Goal: Task Accomplishment & Management: Manage account settings

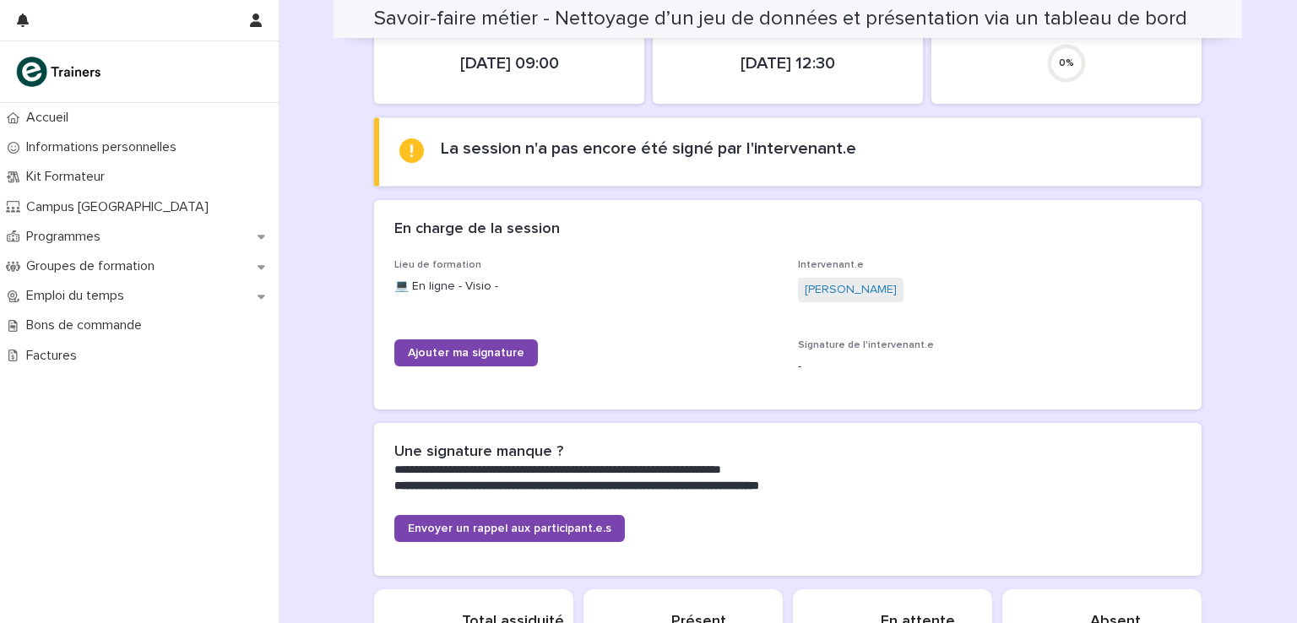
scroll to position [123, 0]
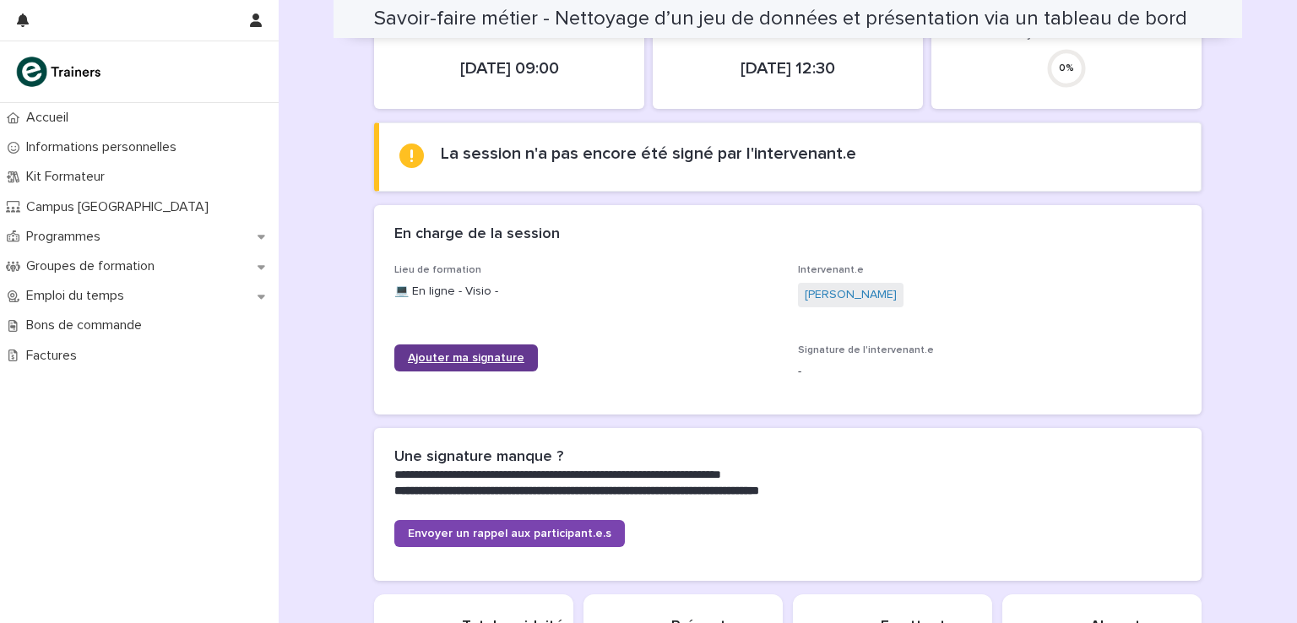
click at [467, 362] on link "Ajouter ma signature" at bounding box center [466, 358] width 144 height 27
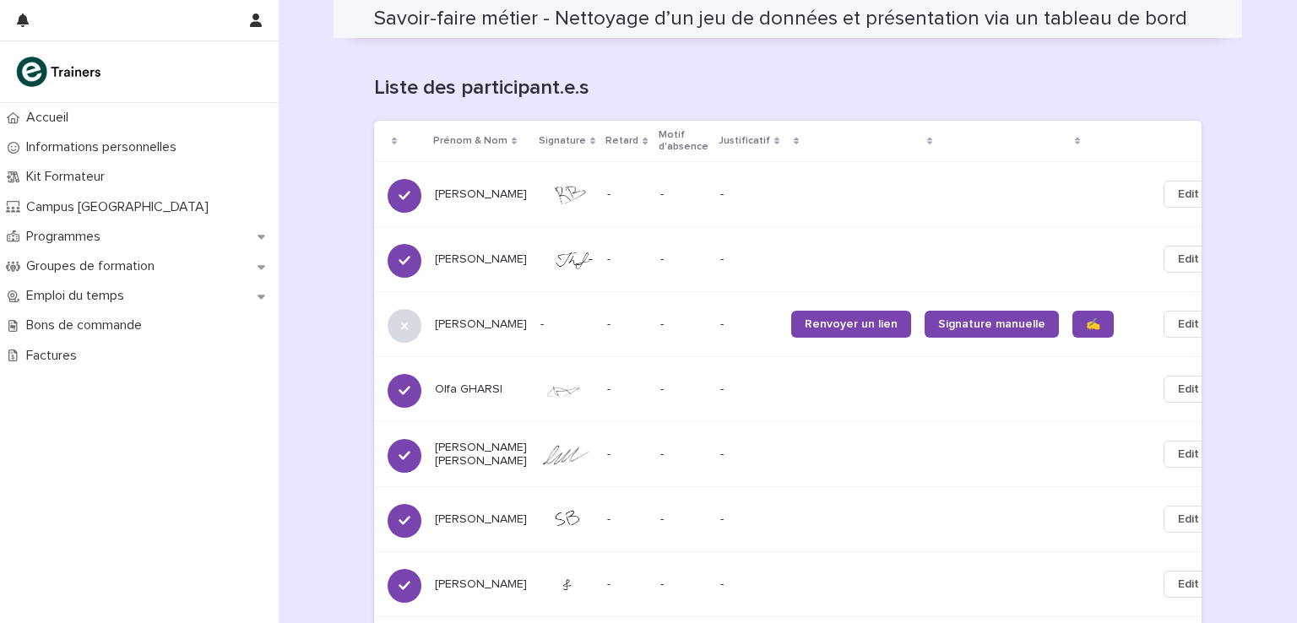
scroll to position [1041, 0]
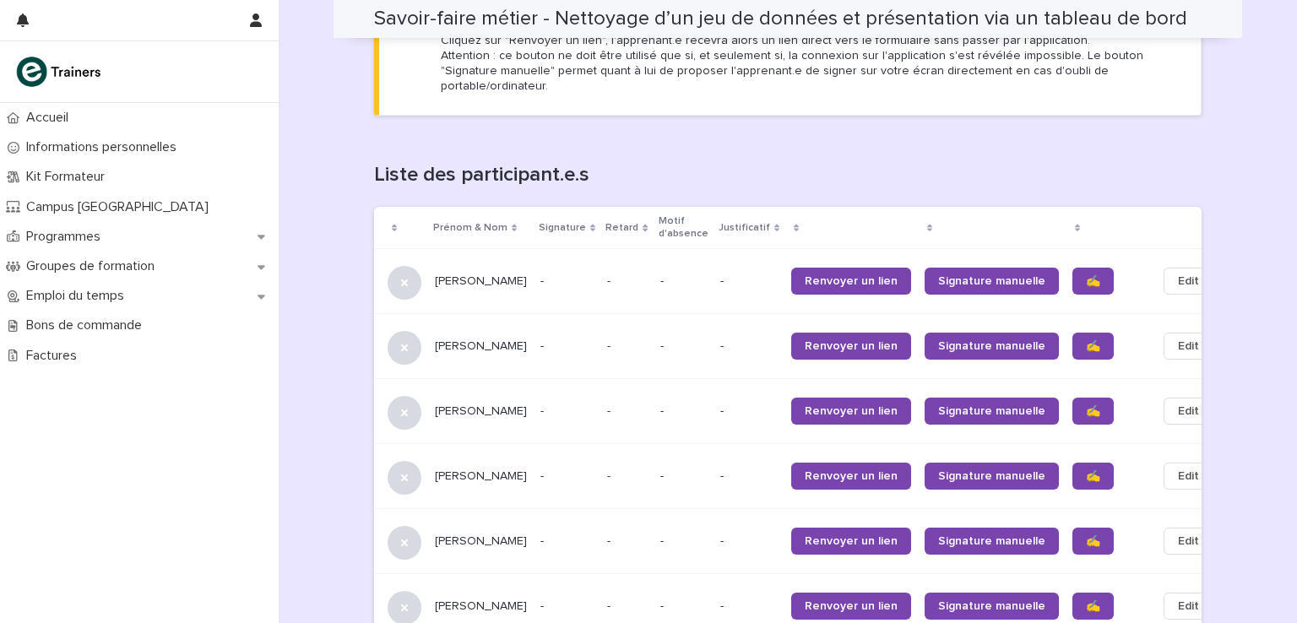
scroll to position [1014, 0]
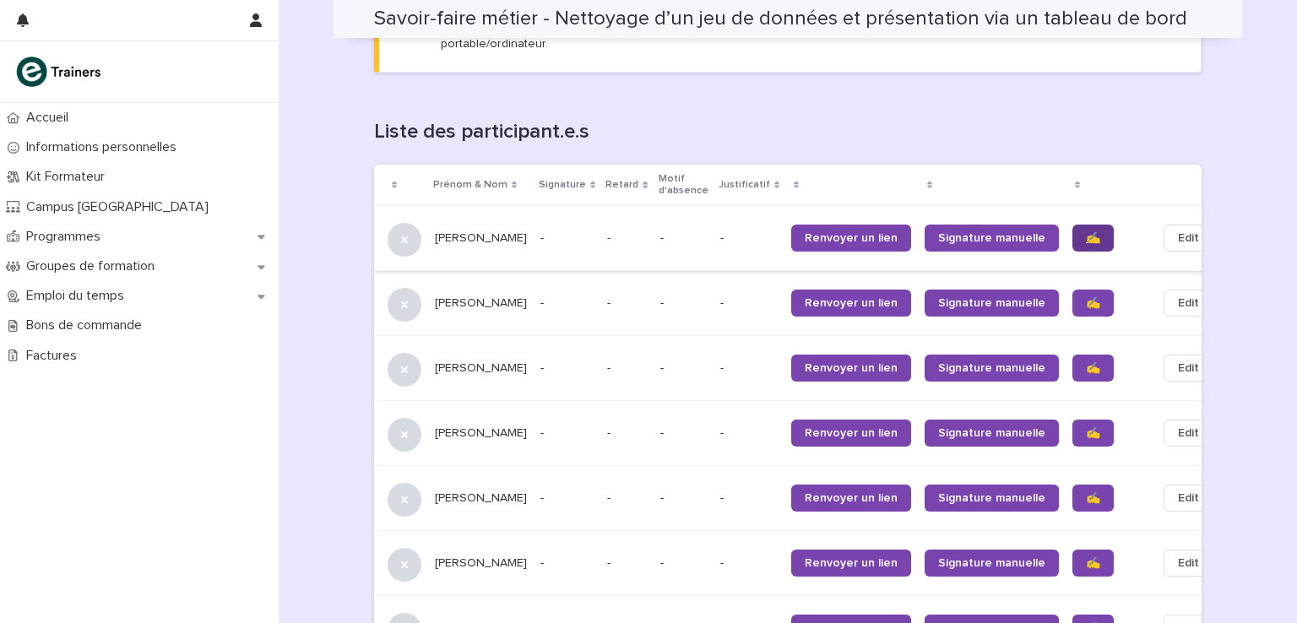
click at [1086, 232] on span "✍️" at bounding box center [1093, 238] width 14 height 12
click at [1073, 290] on link "✍️" at bounding box center [1093, 303] width 41 height 27
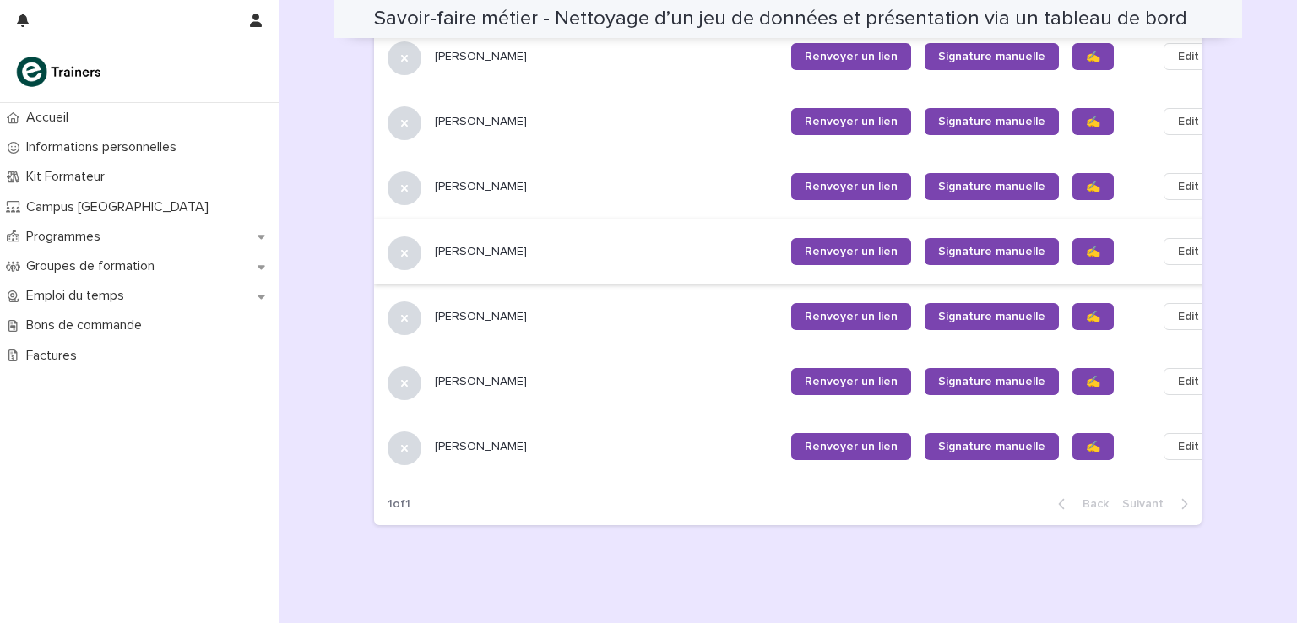
scroll to position [1267, 0]
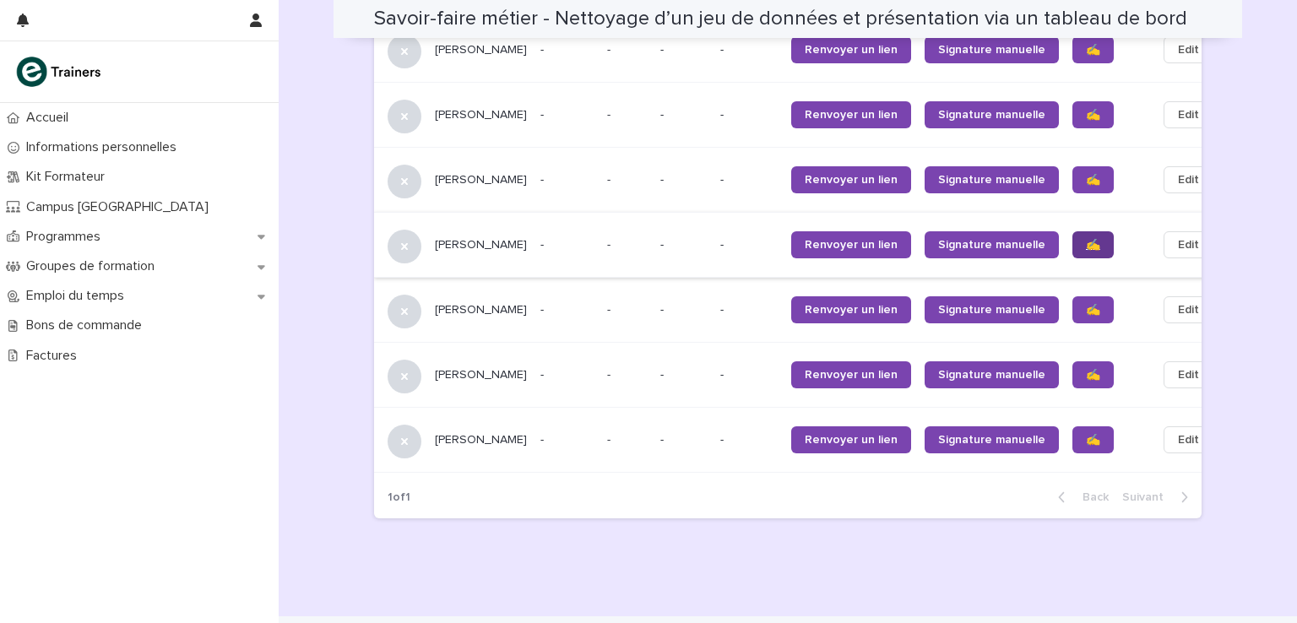
click at [1086, 239] on span "✍️" at bounding box center [1093, 245] width 14 height 12
click at [1086, 304] on span "✍️" at bounding box center [1093, 310] width 14 height 12
click at [1073, 361] on link "✍️" at bounding box center [1093, 374] width 41 height 27
click at [1073, 427] on link "✍️" at bounding box center [1093, 440] width 41 height 27
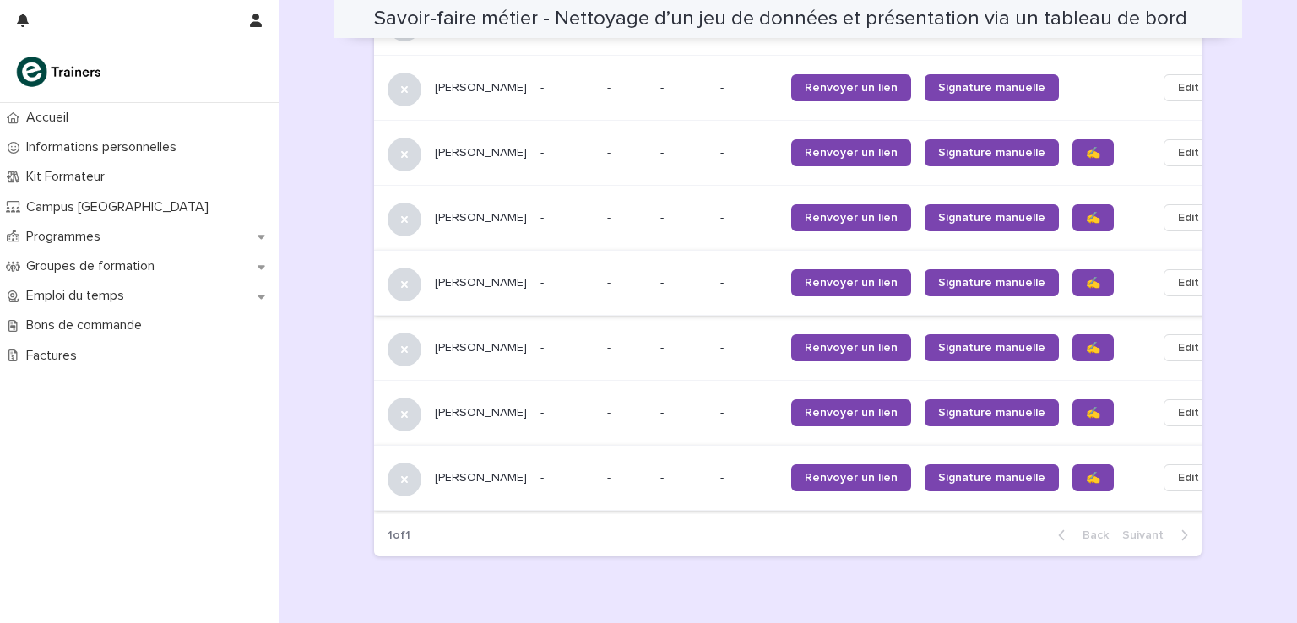
scroll to position [1182, 0]
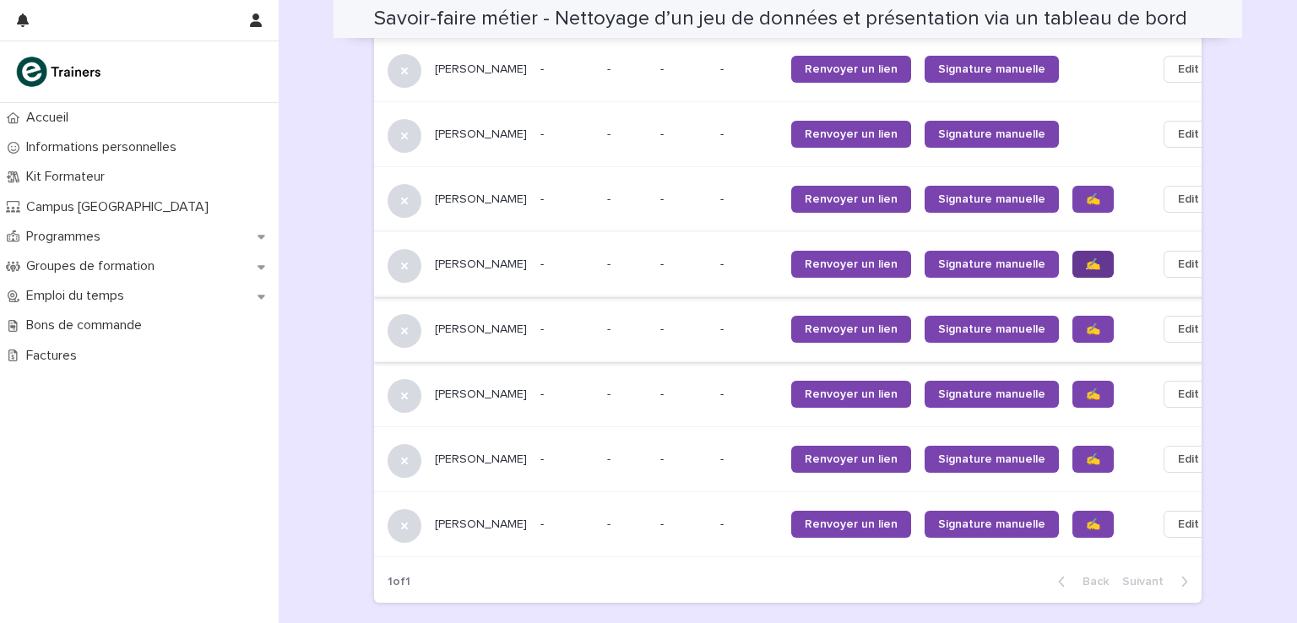
click at [1086, 258] on span "✍️" at bounding box center [1093, 264] width 14 height 12
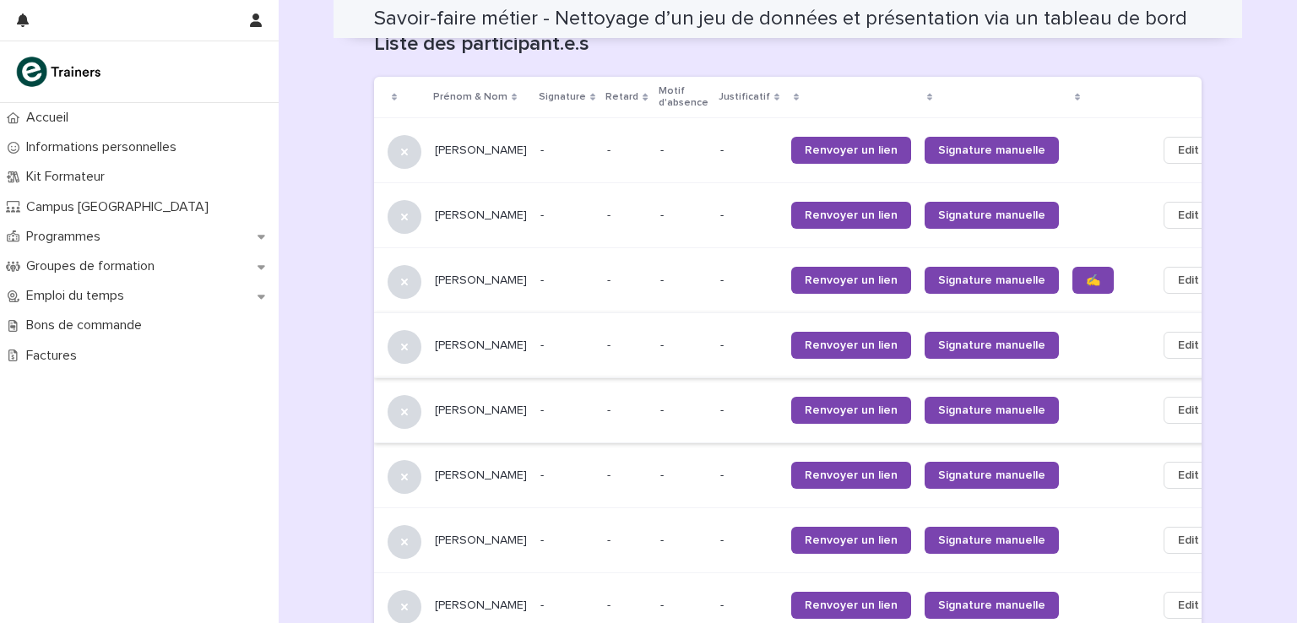
scroll to position [1098, 0]
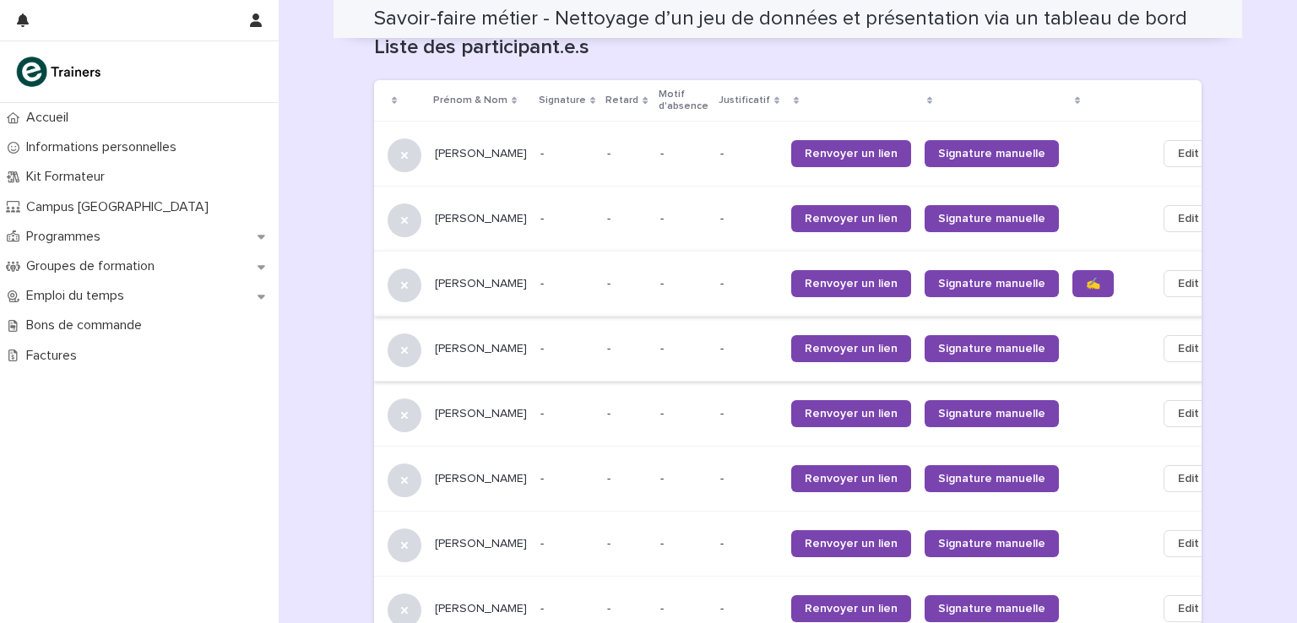
click at [1178, 275] on span "Edit" at bounding box center [1188, 283] width 21 height 17
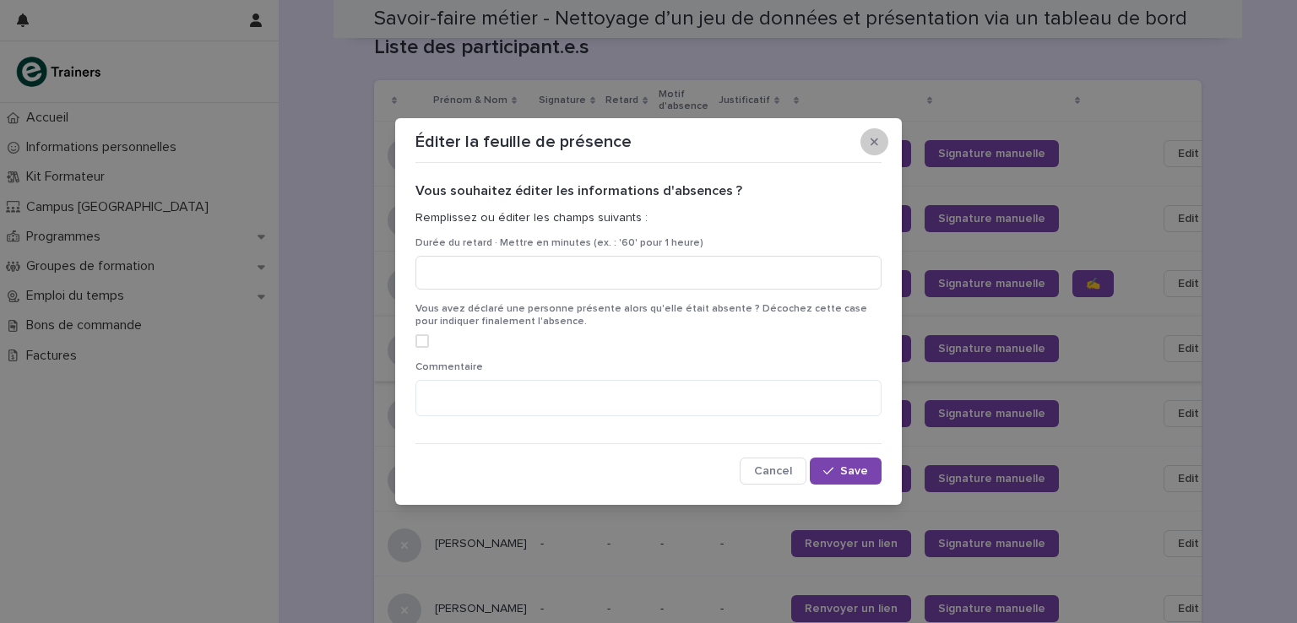
click at [876, 140] on icon "button" at bounding box center [875, 143] width 8 height 8
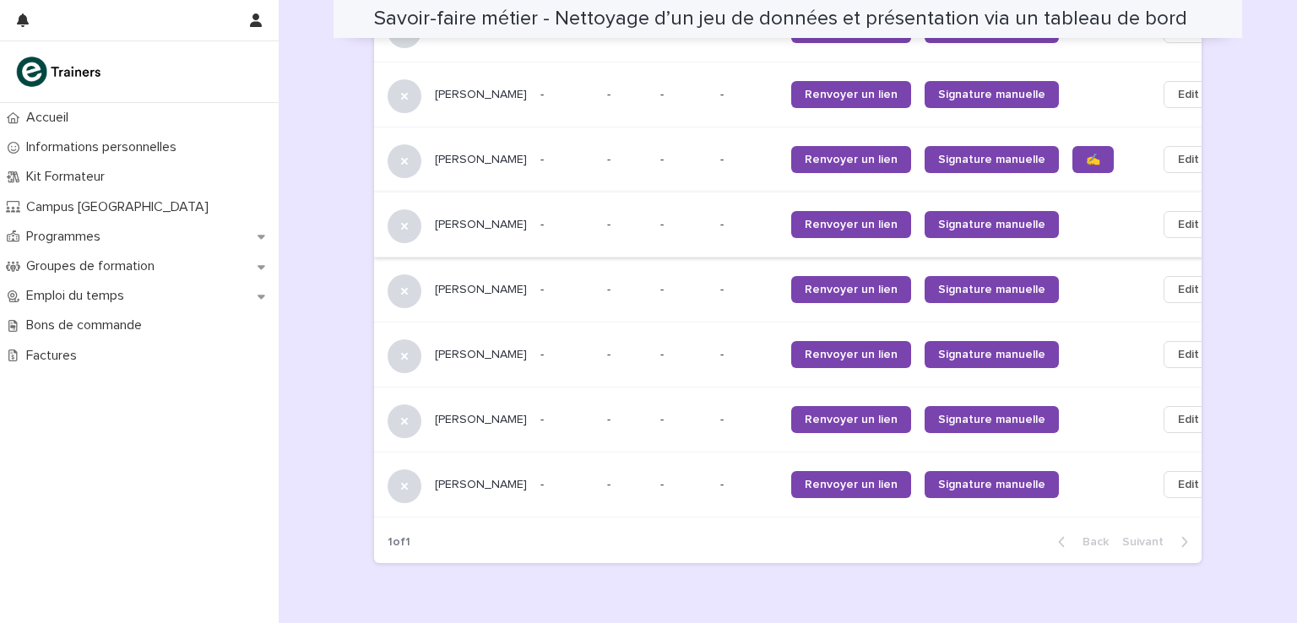
scroll to position [1041, 0]
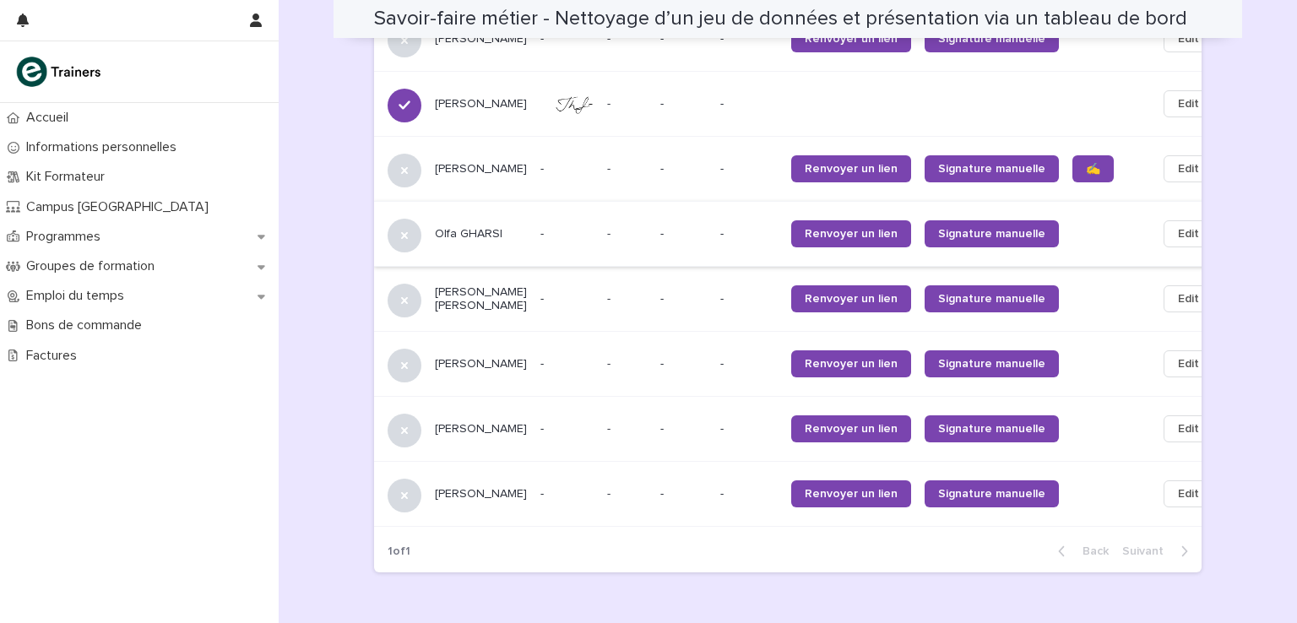
scroll to position [1209, 0]
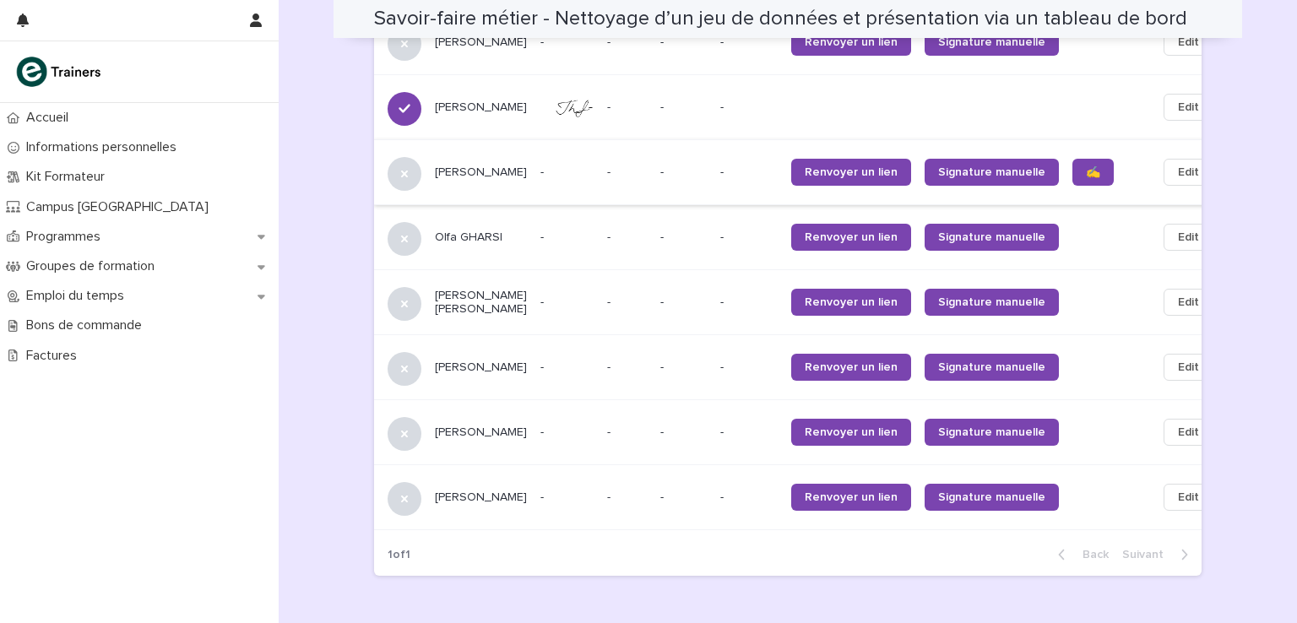
click at [1178, 164] on span "Edit" at bounding box center [1188, 172] width 21 height 17
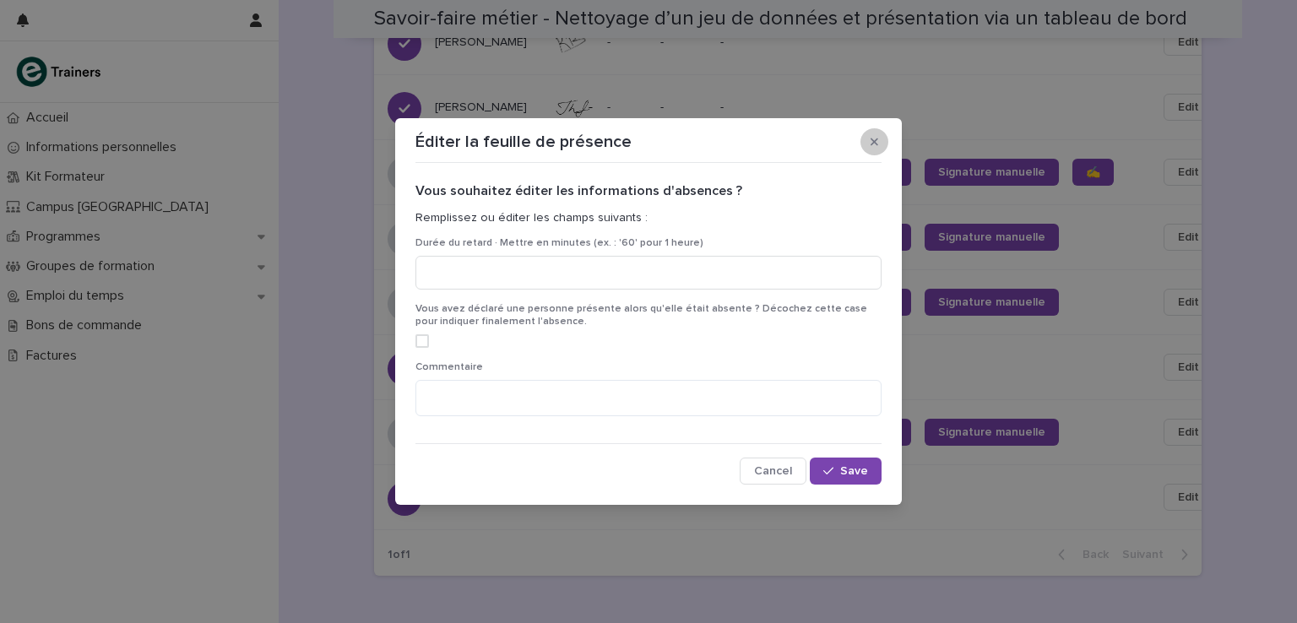
click at [873, 140] on icon "button" at bounding box center [875, 143] width 8 height 8
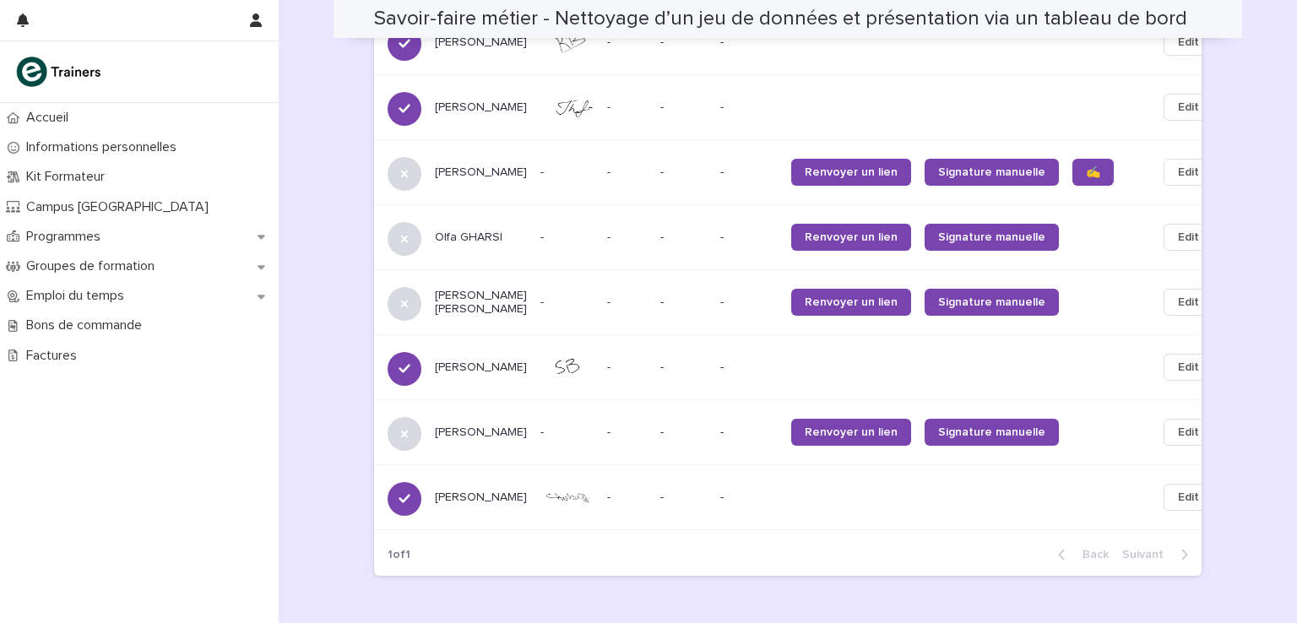
click at [457, 166] on p "[PERSON_NAME]" at bounding box center [481, 173] width 92 height 14
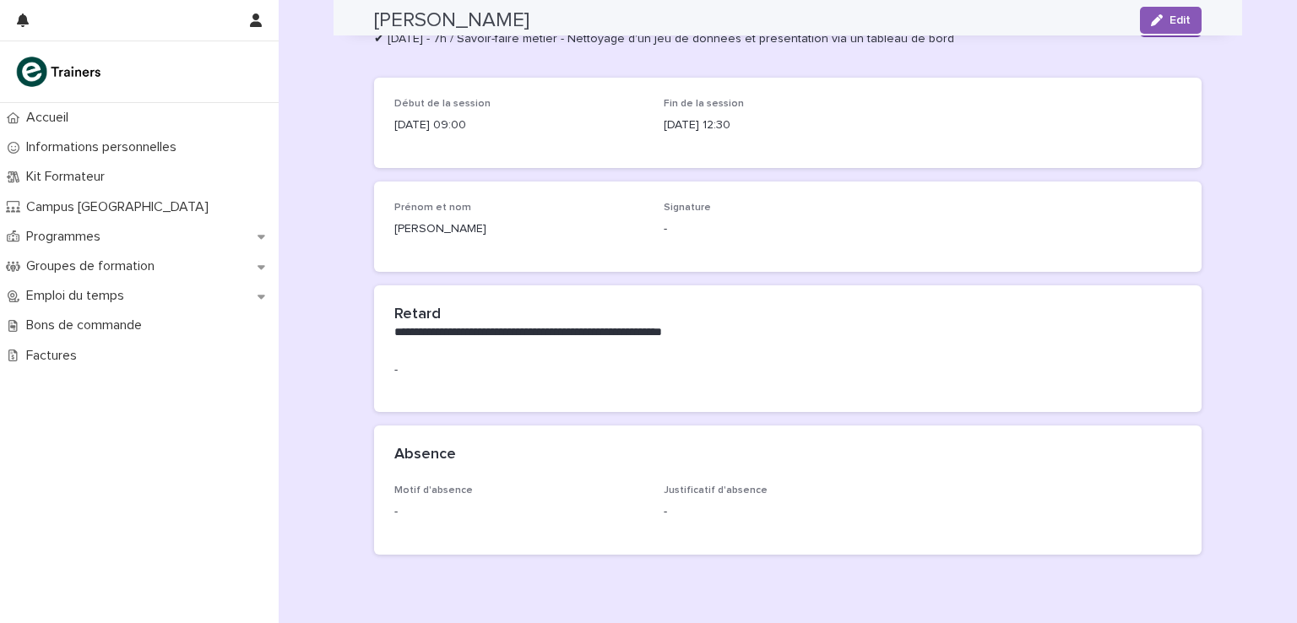
scroll to position [39, 0]
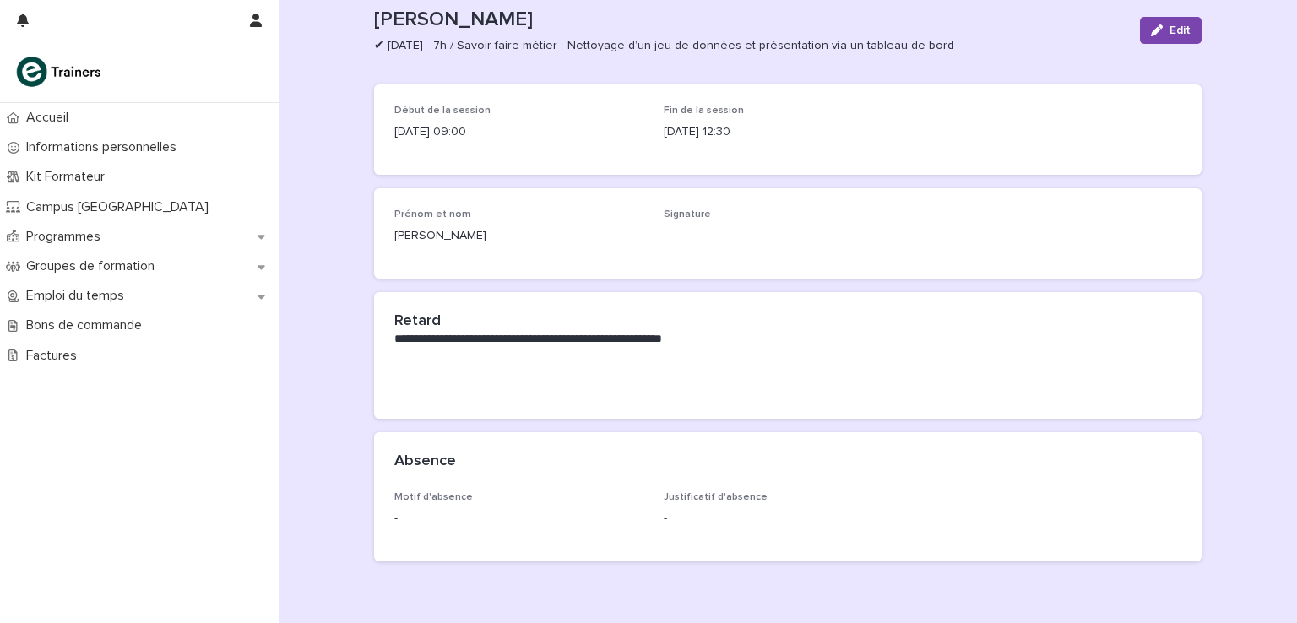
click at [716, 497] on span "Justificatif d'absence" at bounding box center [716, 497] width 104 height 10
click at [1160, 25] on div "button" at bounding box center [1160, 30] width 19 height 12
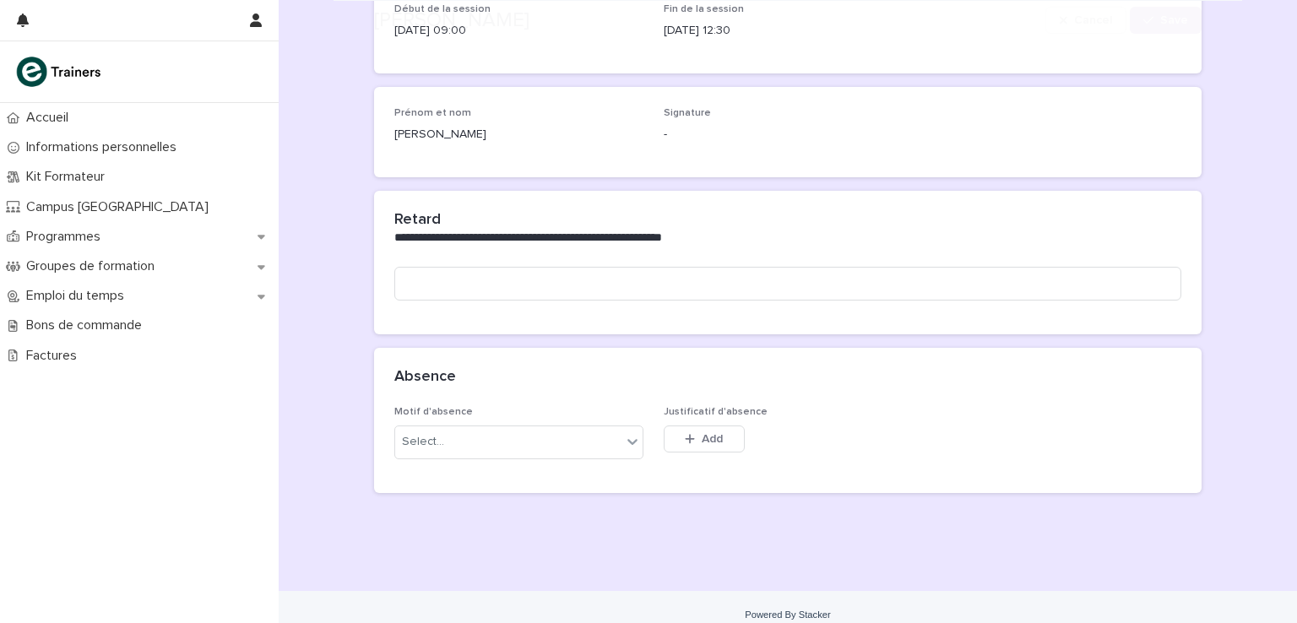
scroll to position [155, 0]
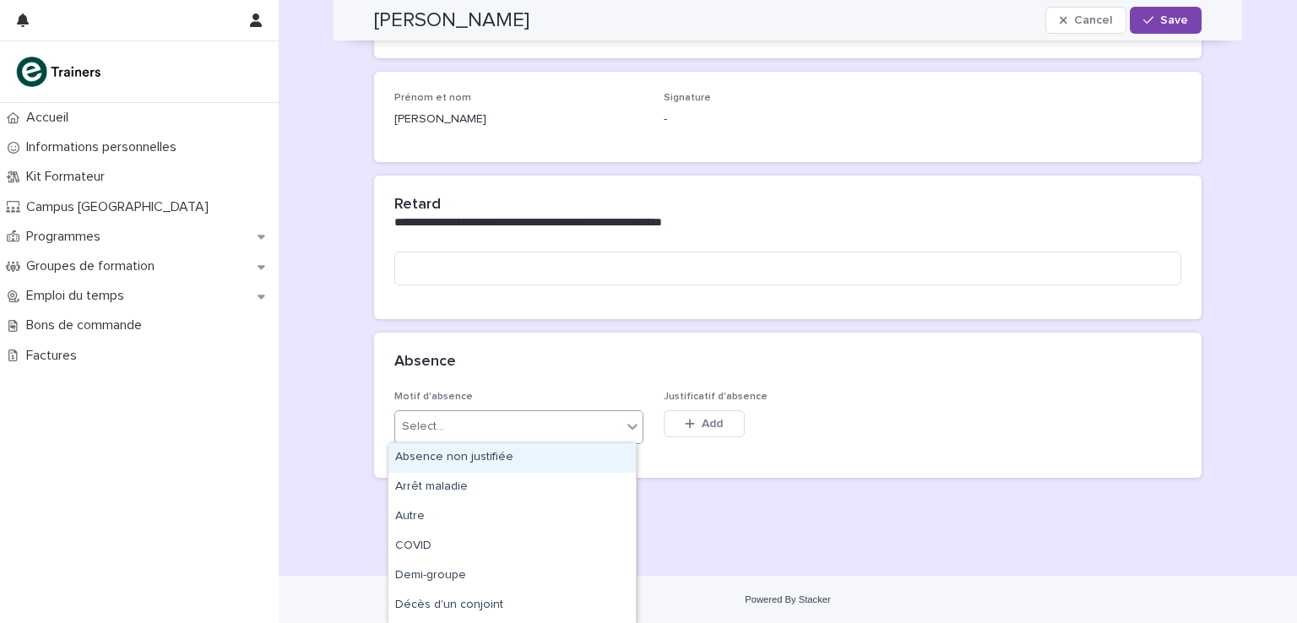
click at [579, 421] on div "Select..." at bounding box center [508, 427] width 226 height 28
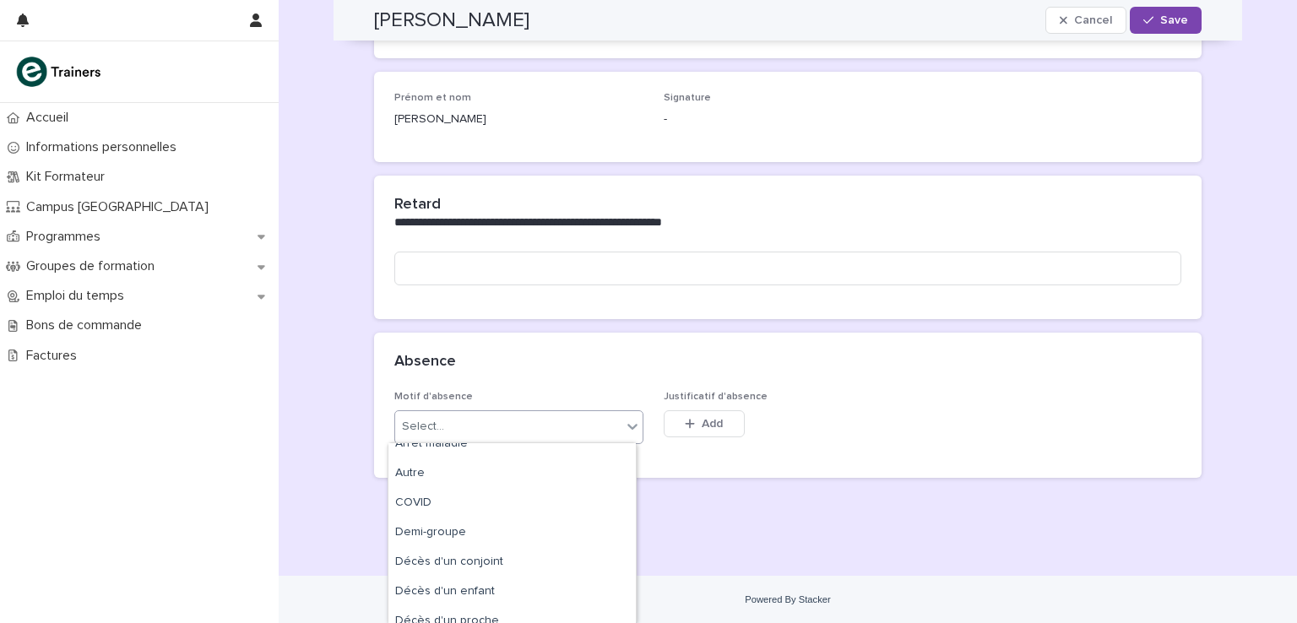
scroll to position [0, 0]
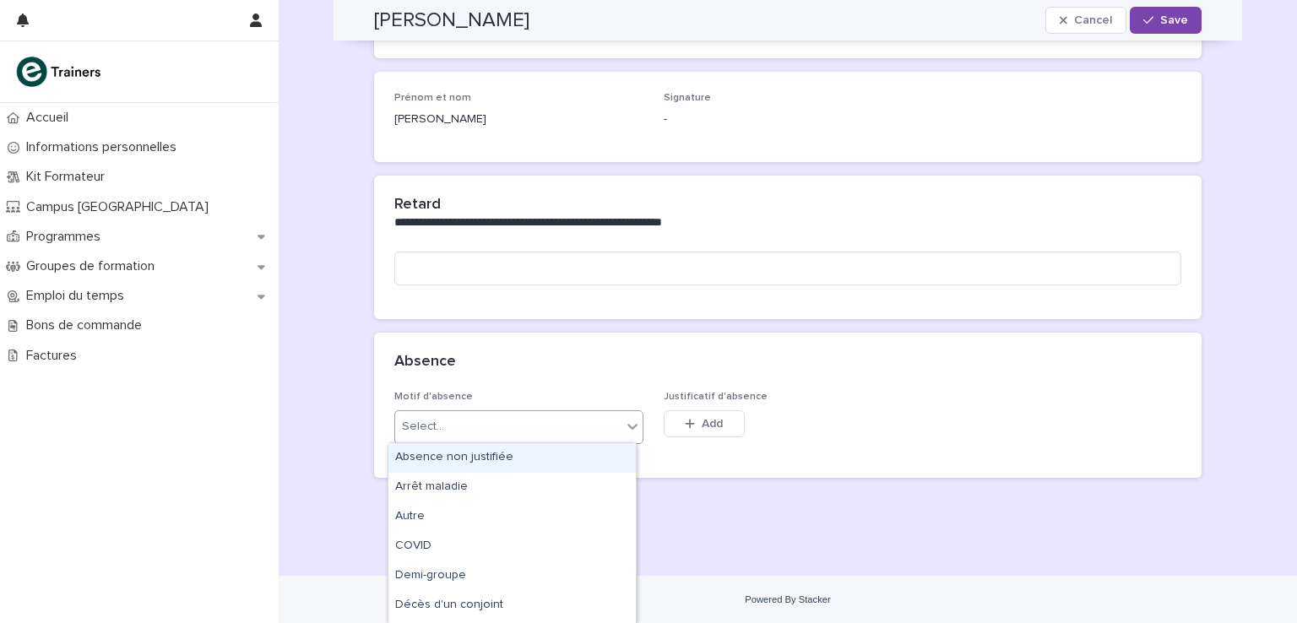
click at [486, 382] on div "Absence" at bounding box center [788, 362] width 828 height 59
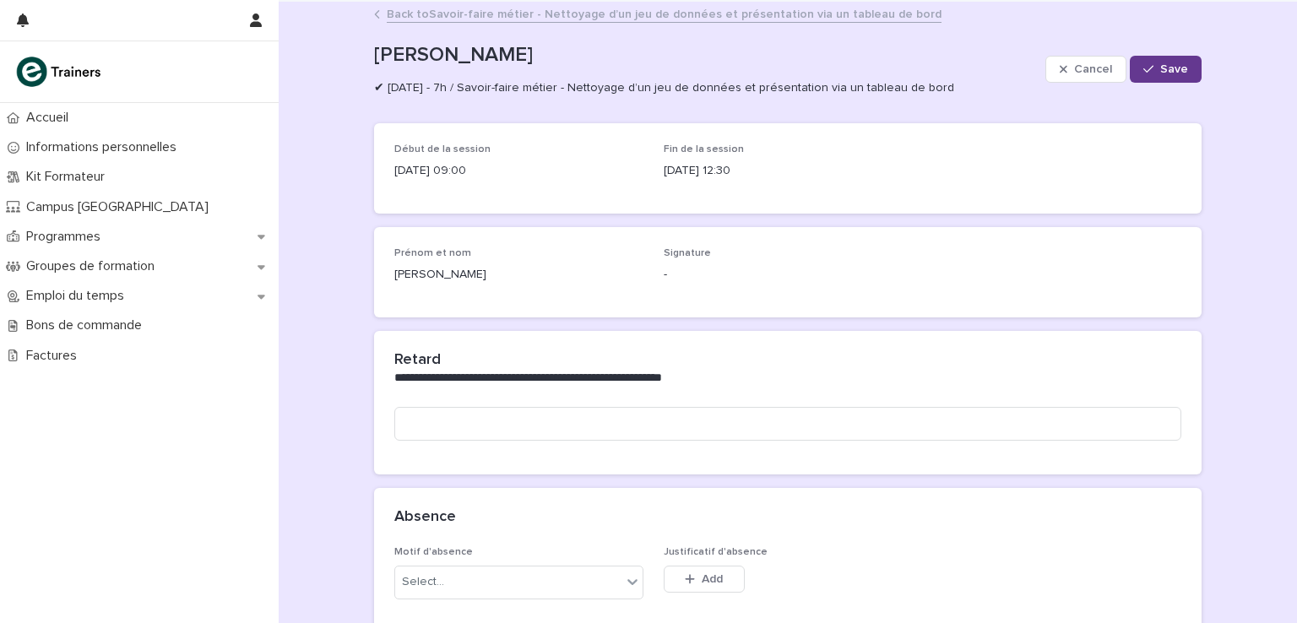
click at [1162, 67] on span "Save" at bounding box center [1175, 69] width 28 height 12
